Goal: Task Accomplishment & Management: Complete application form

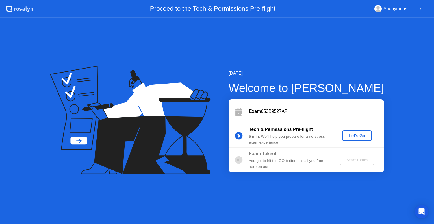
click at [353, 138] on div "Let's Go" at bounding box center [356, 136] width 25 height 5
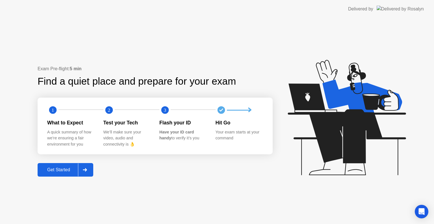
click at [57, 168] on div "Get Started" at bounding box center [58, 170] width 39 height 5
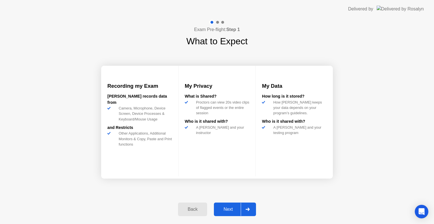
click at [231, 214] on button "Next" at bounding box center [235, 210] width 42 height 14
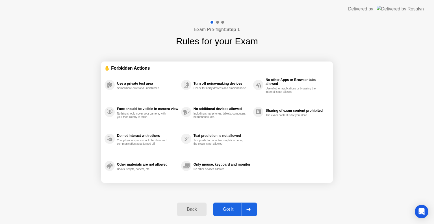
click at [231, 214] on button "Got it" at bounding box center [235, 210] width 44 height 14
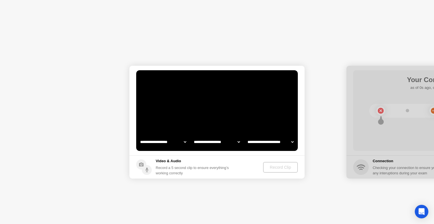
select select "**********"
select select "*******"
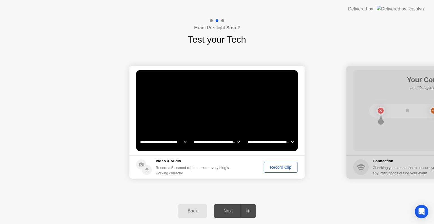
click at [283, 169] on div "Record Clip" at bounding box center [281, 167] width 30 height 5
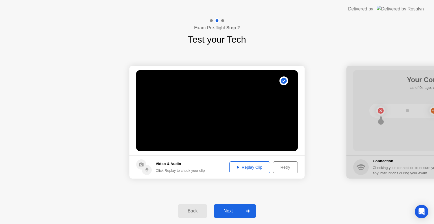
click at [235, 207] on button "Next" at bounding box center [235, 212] width 42 height 14
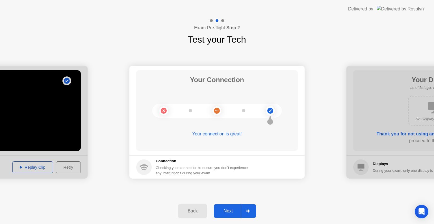
click at [229, 210] on div "Next" at bounding box center [228, 211] width 25 height 5
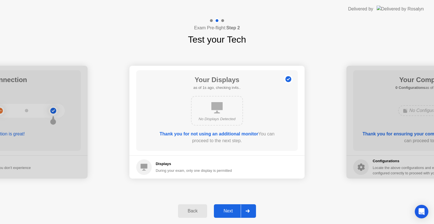
click at [229, 210] on div "Next" at bounding box center [228, 211] width 25 height 5
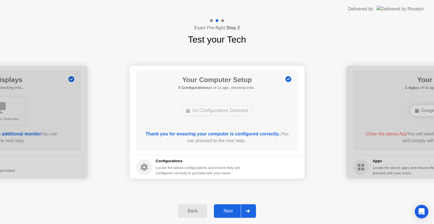
click at [229, 210] on div "Next" at bounding box center [228, 211] width 25 height 5
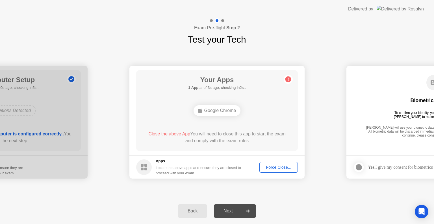
click at [277, 167] on div "Force Close..." at bounding box center [278, 167] width 34 height 5
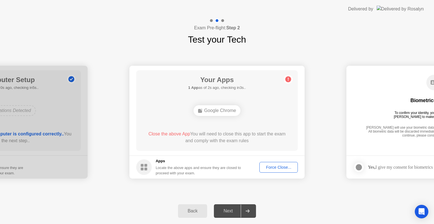
click at [278, 201] on div "Back Next" at bounding box center [217, 211] width 434 height 26
click at [207, 109] on div "Google Chrome" at bounding box center [217, 110] width 47 height 11
click at [209, 130] on div "Your Apps Searching for disallowed apps... Google Chrome Close the above App Yo…" at bounding box center [217, 110] width 162 height 81
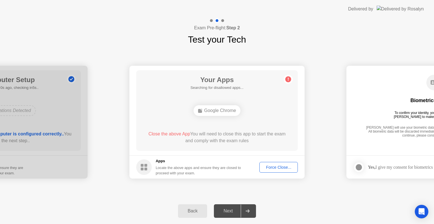
click at [209, 130] on div "Your Apps Searching for disallowed apps... Google Chrome Close the above App Yo…" at bounding box center [217, 110] width 162 height 81
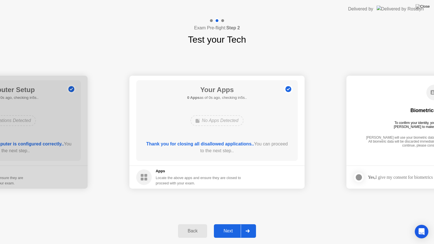
click at [175, 140] on div "Your Apps 0 Apps as of 0s ago, checking in5s.. No Apps Detected Thank you for c…" at bounding box center [217, 120] width 162 height 81
click at [232, 224] on button "Next" at bounding box center [235, 231] width 42 height 14
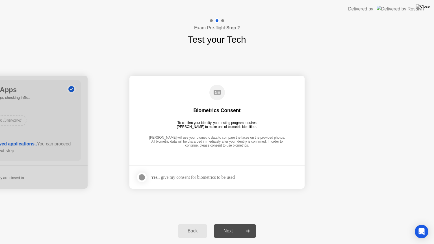
click at [203, 176] on div "Yes, I give my consent for biometrics to be used" at bounding box center [193, 177] width 84 height 5
click at [140, 177] on div at bounding box center [141, 177] width 7 height 7
click at [224, 224] on button "Next" at bounding box center [235, 231] width 42 height 14
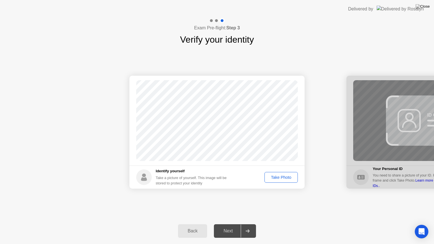
click at [278, 184] on footer "Identify yourself Take a picture of yourself. This image will be stored to prot…" at bounding box center [216, 177] width 175 height 23
click at [282, 175] on div "Take Photo" at bounding box center [280, 177] width 29 height 5
click at [224, 224] on div "Next" at bounding box center [228, 231] width 25 height 5
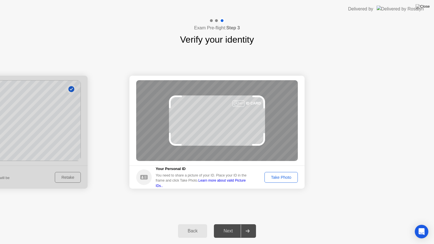
click at [277, 178] on div "Take Photo" at bounding box center [280, 177] width 29 height 5
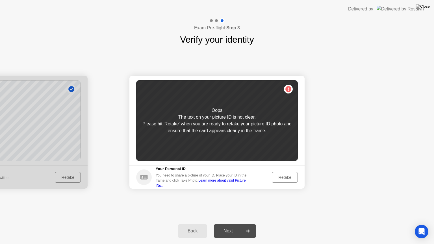
click at [277, 178] on div "Retake" at bounding box center [285, 177] width 22 height 5
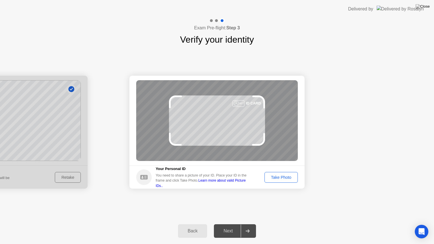
click at [277, 178] on div "Take Photo" at bounding box center [280, 177] width 29 height 5
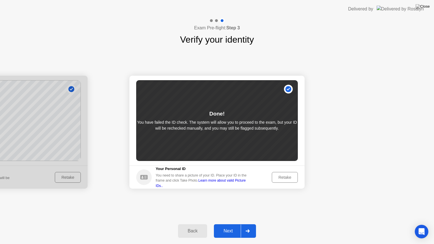
click at [280, 176] on div "Retake" at bounding box center [285, 177] width 22 height 5
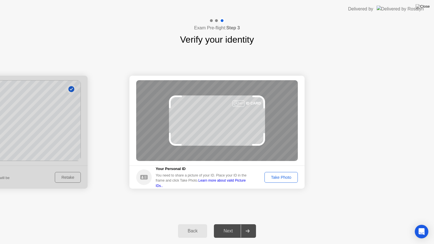
click at [280, 176] on div "Take Photo" at bounding box center [280, 177] width 29 height 5
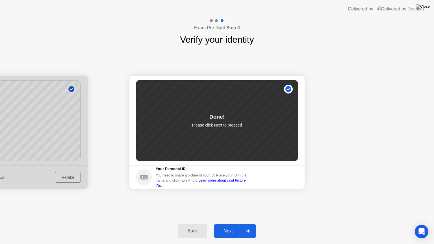
click at [227, 224] on div "Next" at bounding box center [228, 231] width 25 height 5
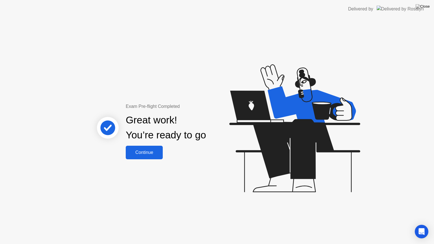
click at [155, 147] on button "Continue" at bounding box center [144, 153] width 37 height 14
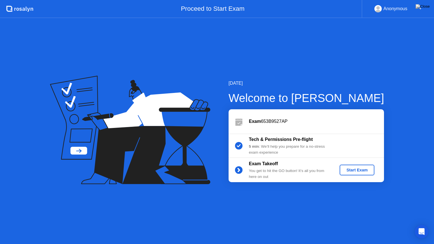
click at [368, 173] on button "Start Exam" at bounding box center [357, 170] width 35 height 11
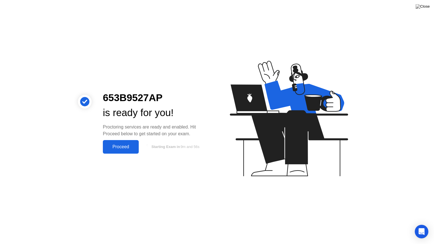
click at [138, 144] on button "Proceed" at bounding box center [121, 147] width 36 height 14
